Goal: Information Seeking & Learning: Learn about a topic

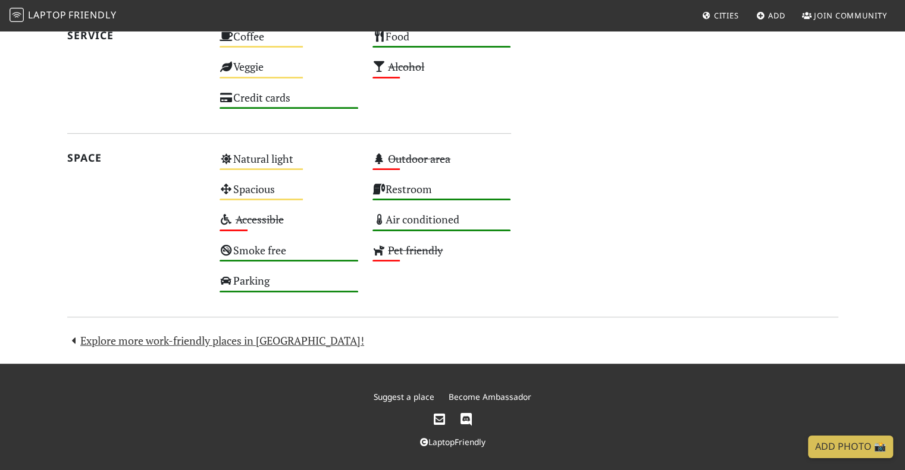
scroll to position [661, 0]
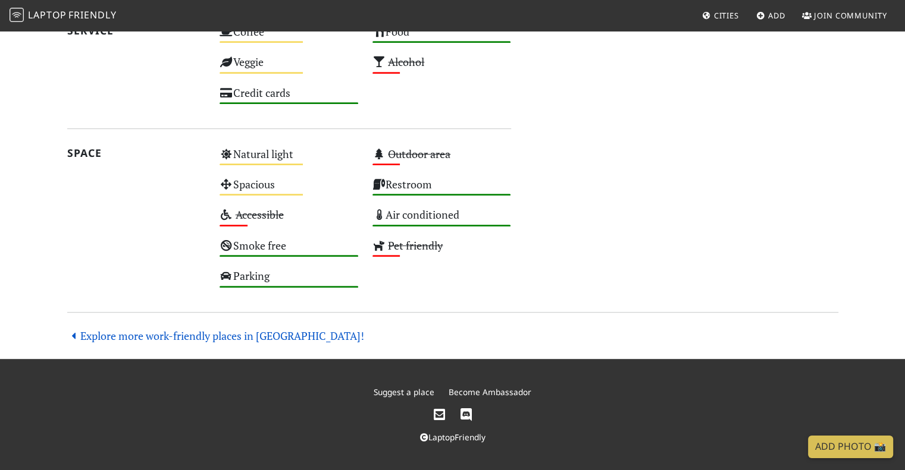
click at [164, 336] on link "Explore more work-friendly places in [GEOGRAPHIC_DATA]!" at bounding box center [215, 336] width 297 height 14
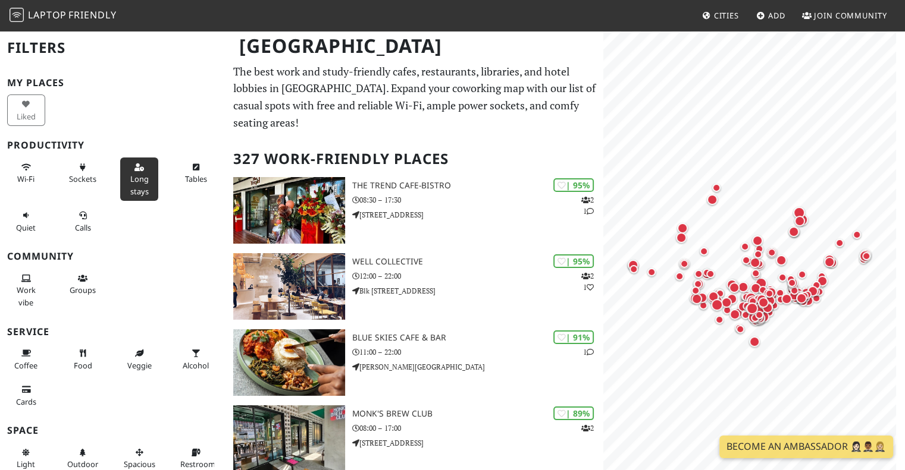
click at [134, 183] on span "Long stays" at bounding box center [139, 185] width 18 height 23
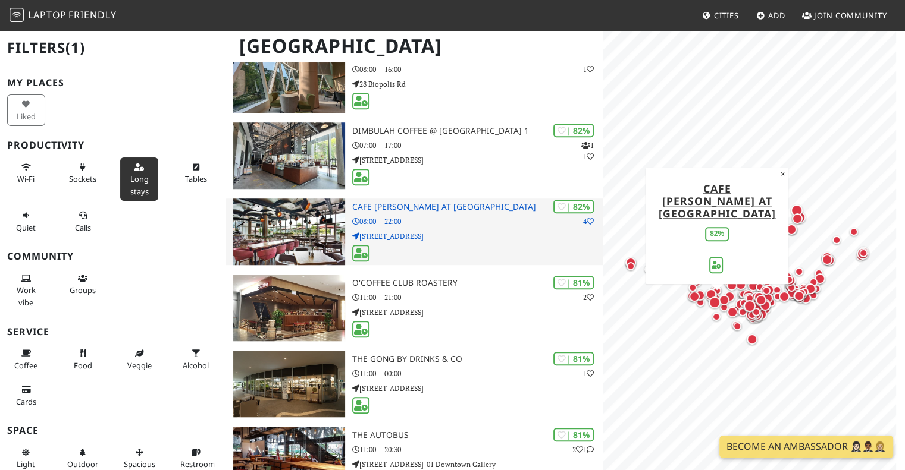
scroll to position [952, 0]
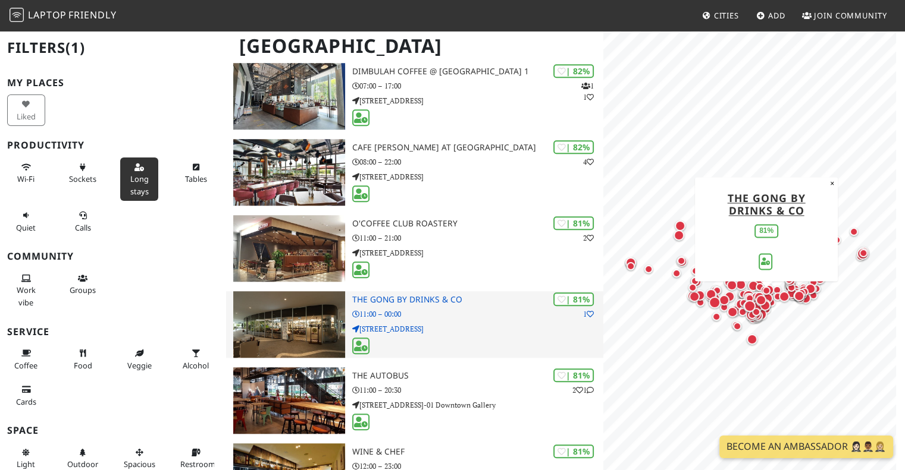
click at [421, 302] on h3 "The Gong by Drinks & Co" at bounding box center [478, 300] width 252 height 10
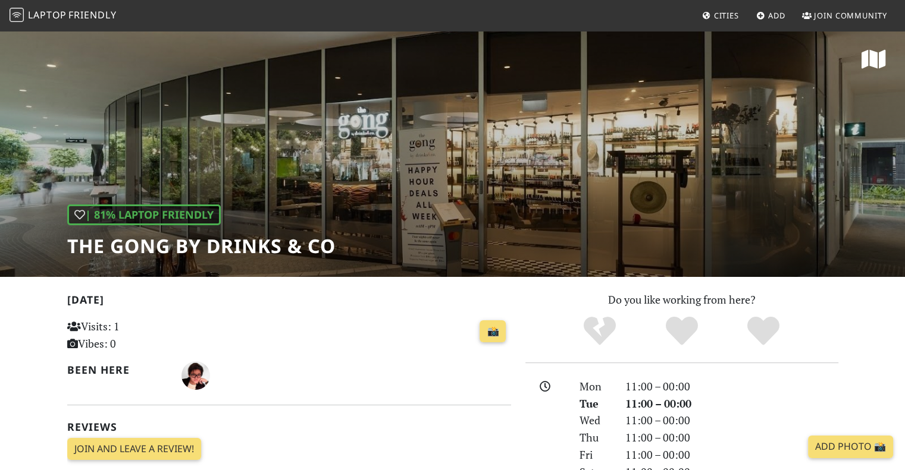
click at [88, 245] on h1 "The Gong by Drinks & Co" at bounding box center [201, 246] width 268 height 23
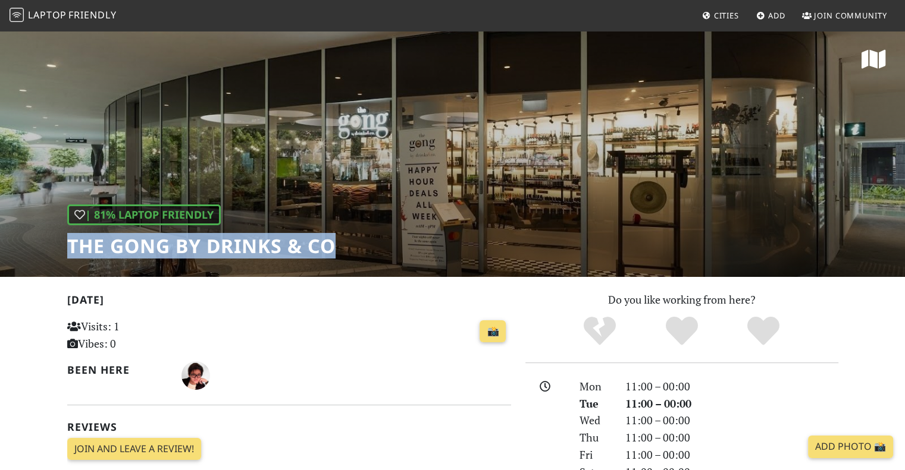
drag, startPoint x: 88, startPoint y: 245, endPoint x: 318, endPoint y: 244, distance: 230.2
click at [318, 244] on h1 "The Gong by Drinks & Co" at bounding box center [201, 246] width 268 height 23
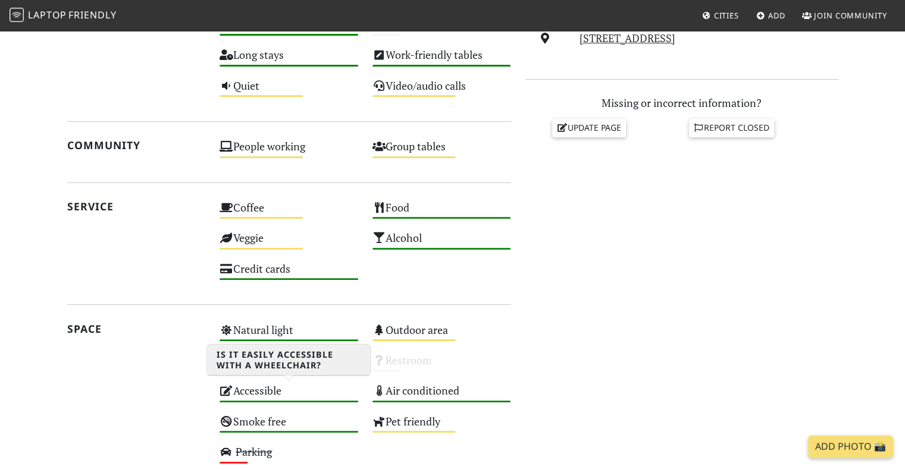
scroll to position [245, 0]
